Goal: Task Accomplishment & Management: Manage account settings

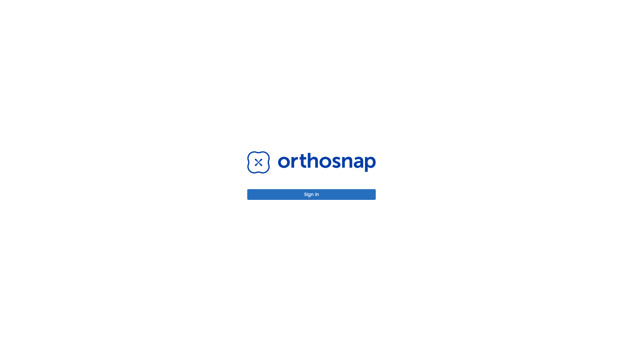
click at [312, 194] on button "Sign in" at bounding box center [311, 194] width 129 height 11
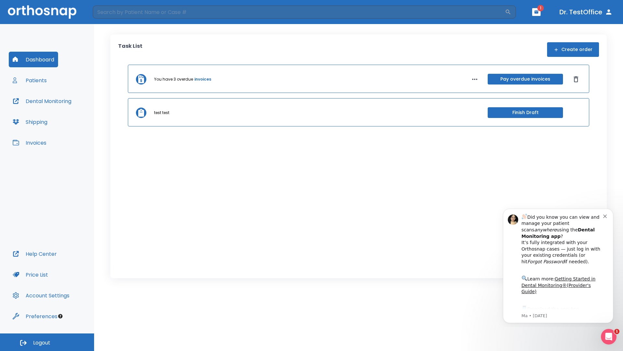
click at [47, 342] on span "Logout" at bounding box center [41, 342] width 17 height 7
